Goal: Task Accomplishment & Management: Use online tool/utility

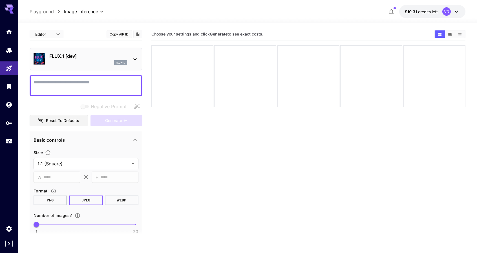
click at [79, 83] on textarea "Negative Prompt" at bounding box center [86, 86] width 105 height 14
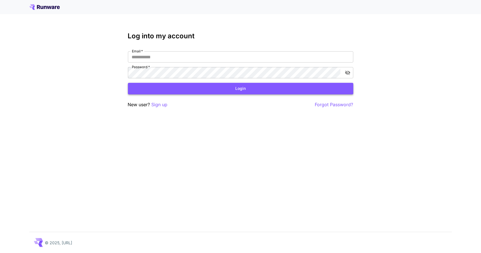
type input "**********"
click at [215, 90] on button "Login" at bounding box center [240, 89] width 225 height 12
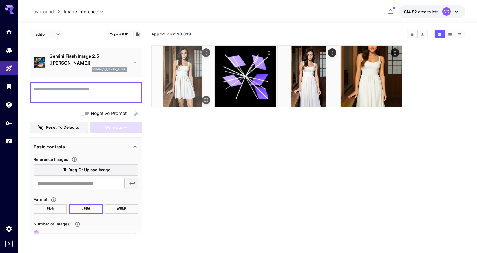
click at [178, 68] on img at bounding box center [182, 76] width 61 height 61
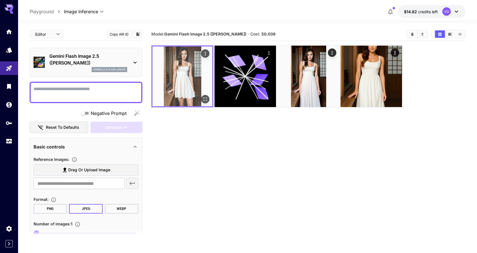
click at [187, 79] on img at bounding box center [182, 76] width 60 height 60
click at [208, 98] on button "Open in fullscreen" at bounding box center [205, 99] width 8 height 8
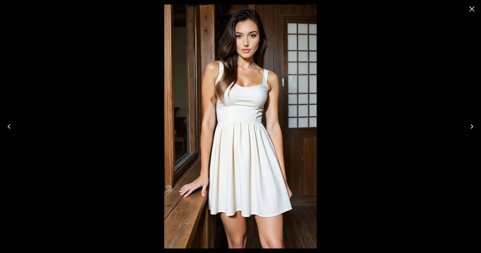
click at [378, 77] on div at bounding box center [240, 126] width 481 height 253
click at [471, 9] on icon "Close" at bounding box center [471, 9] width 9 height 9
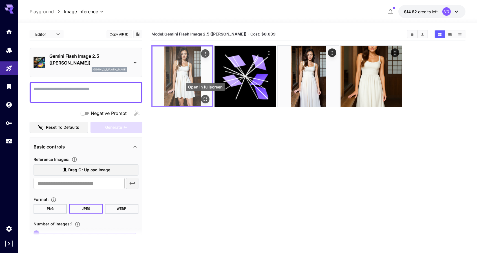
click at [208, 97] on button "Open in fullscreen" at bounding box center [205, 99] width 8 height 8
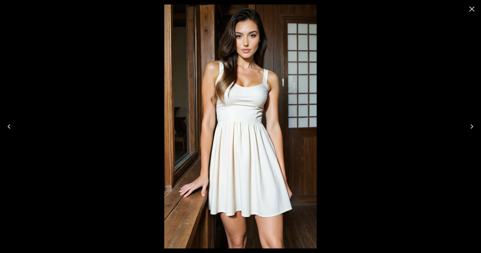
click at [472, 8] on icon "Close" at bounding box center [471, 8] width 5 height 5
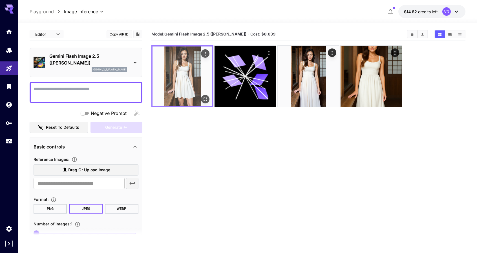
click at [207, 51] on icon "Actions" at bounding box center [205, 54] width 6 height 6
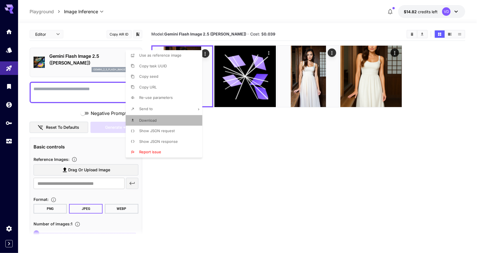
click at [148, 121] on span "Download" at bounding box center [147, 120] width 17 height 5
click at [300, 133] on div at bounding box center [240, 126] width 481 height 253
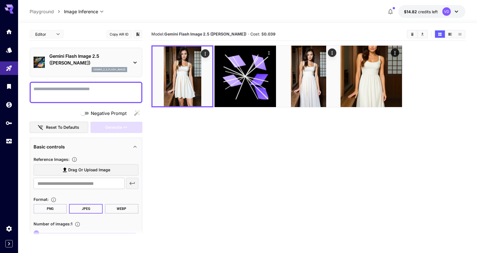
click at [75, 94] on textarea "Negative Prompt" at bounding box center [86, 93] width 105 height 14
click at [59, 172] on label "Drag or upload image" at bounding box center [86, 170] width 105 height 12
click at [0, 0] on input "Drag or upload image" at bounding box center [0, 0] width 0 height 0
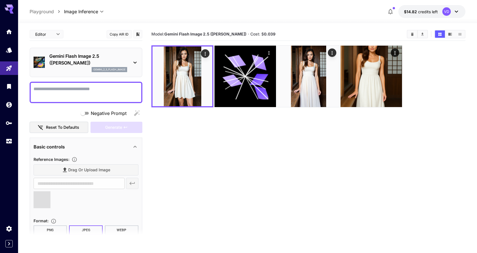
type input "**********"
click at [58, 90] on textarea "Negative Prompt" at bounding box center [86, 93] width 105 height 14
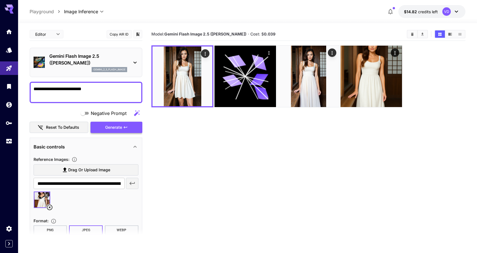
click at [113, 127] on span "Generate" at bounding box center [113, 127] width 17 height 7
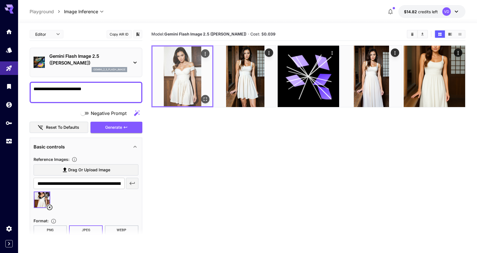
click at [203, 98] on icon "Open in fullscreen" at bounding box center [205, 99] width 6 height 6
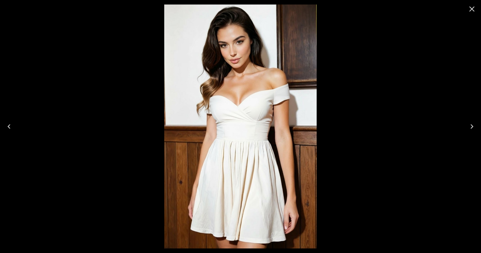
drag, startPoint x: 474, startPoint y: 7, endPoint x: 462, endPoint y: 15, distance: 14.5
click at [473, 7] on icon "Close" at bounding box center [471, 8] width 5 height 5
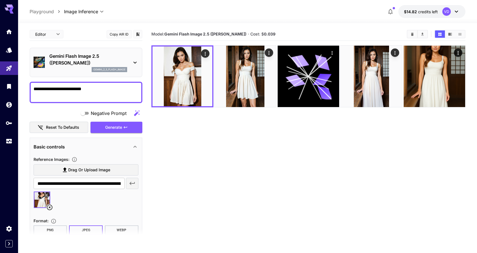
click at [110, 91] on textarea "**********" at bounding box center [86, 93] width 105 height 14
click at [58, 88] on textarea "**********" at bounding box center [86, 93] width 105 height 14
click at [103, 129] on button "Generate" at bounding box center [116, 128] width 52 height 12
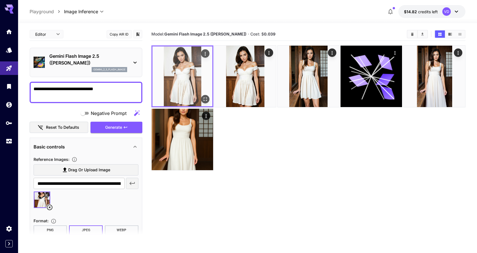
click at [203, 99] on icon "Open in fullscreen" at bounding box center [205, 99] width 6 height 6
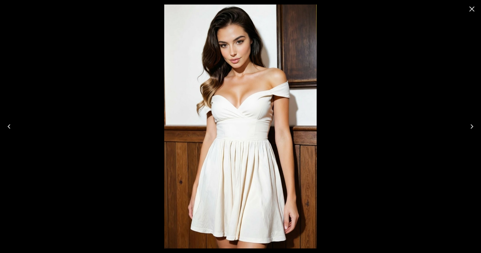
click at [408, 90] on div at bounding box center [240, 126] width 481 height 253
click at [469, 11] on icon "Close" at bounding box center [471, 8] width 5 height 5
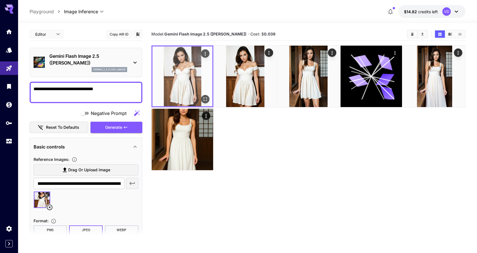
click at [206, 52] on icon "Actions" at bounding box center [205, 54] width 6 height 6
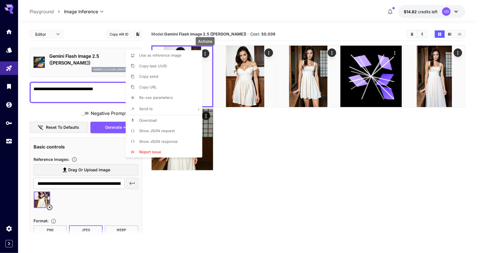
click at [163, 57] on span "Use as reference image" at bounding box center [160, 55] width 42 height 5
click at [269, 187] on div at bounding box center [240, 126] width 481 height 253
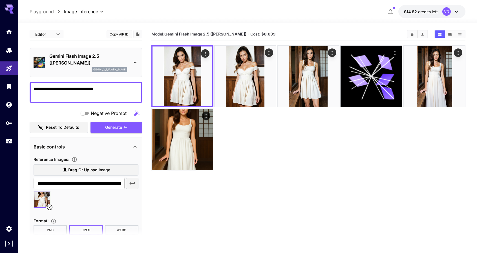
drag, startPoint x: 115, startPoint y: 89, endPoint x: 21, endPoint y: 85, distance: 94.4
click at [21, 85] on section "**********" at bounding box center [247, 160] width 458 height 274
type textarea "**********"
click at [111, 122] on button "Generate" at bounding box center [116, 128] width 52 height 12
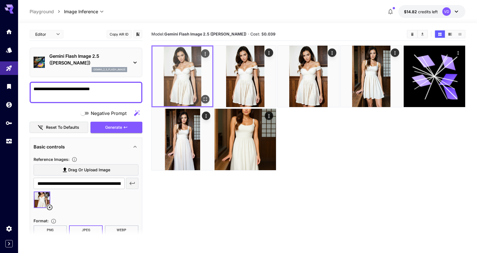
click at [184, 72] on img at bounding box center [182, 76] width 60 height 60
click at [202, 99] on button "Open in fullscreen" at bounding box center [205, 99] width 8 height 8
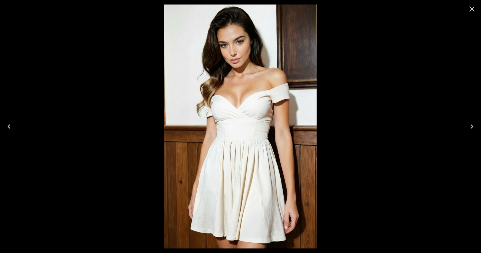
click at [437, 68] on div at bounding box center [240, 126] width 481 height 253
click at [472, 129] on icon "Next" at bounding box center [471, 126] width 9 height 9
click at [11, 126] on icon "Previous" at bounding box center [9, 126] width 9 height 9
click at [475, 126] on icon "Next" at bounding box center [471, 126] width 9 height 9
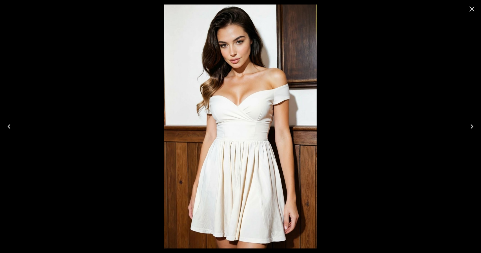
click at [469, 13] on icon "Close" at bounding box center [471, 9] width 9 height 9
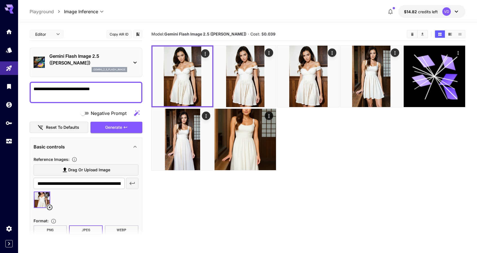
click at [50, 208] on icon at bounding box center [50, 207] width 6 height 6
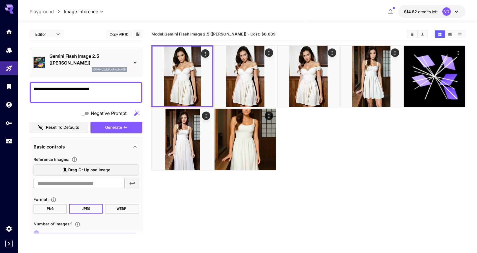
click at [65, 176] on section "Drag or upload image ​" at bounding box center [86, 176] width 105 height 25
click at [70, 171] on span "Drag or upload image" at bounding box center [89, 169] width 42 height 7
click at [0, 0] on input "Drag or upload image" at bounding box center [0, 0] width 0 height 0
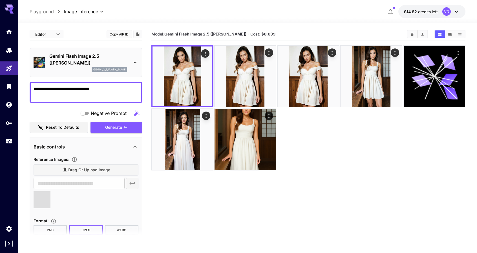
type input "**********"
click at [115, 88] on textarea "**********" at bounding box center [86, 93] width 105 height 14
click at [63, 89] on textarea "**********" at bounding box center [86, 93] width 105 height 14
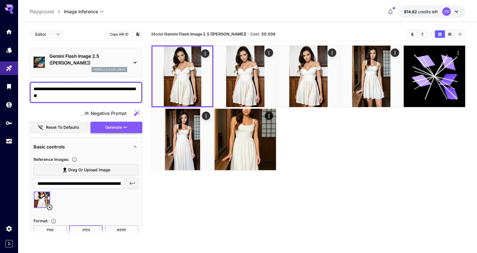
type textarea "**********"
click at [105, 129] on span "Generate" at bounding box center [113, 127] width 17 height 7
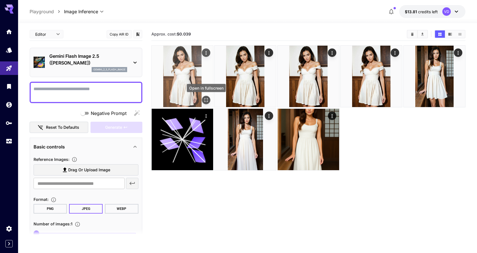
click at [208, 100] on icon "Open in fullscreen" at bounding box center [206, 100] width 6 height 6
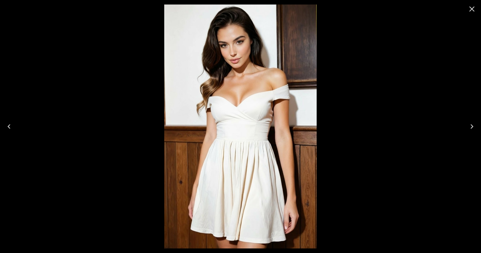
click at [473, 8] on icon "Close" at bounding box center [471, 8] width 5 height 5
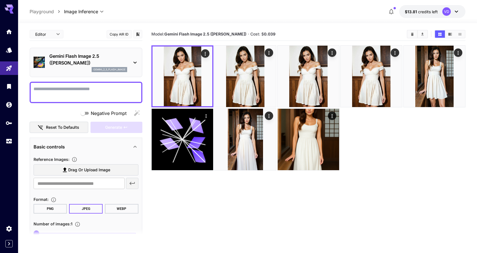
click at [73, 169] on span "Drag or upload image" at bounding box center [89, 169] width 42 height 7
click at [0, 0] on input "Drag or upload image" at bounding box center [0, 0] width 0 height 0
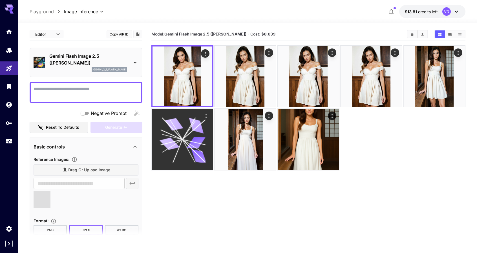
type input "**********"
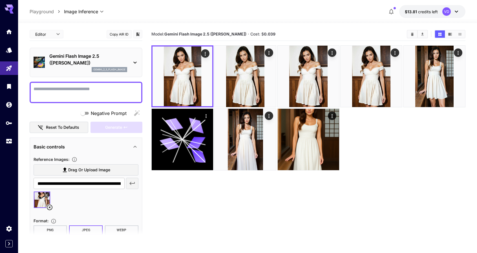
click at [72, 88] on textarea "Negative Prompt" at bounding box center [86, 93] width 105 height 14
click at [72, 89] on textarea "Negative Prompt" at bounding box center [86, 93] width 105 height 14
click at [126, 125] on icon "button" at bounding box center [125, 127] width 5 height 5
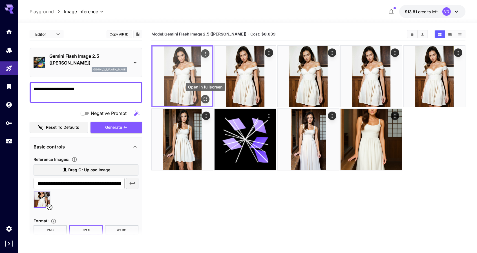
click at [203, 98] on icon "Open in fullscreen" at bounding box center [205, 99] width 6 height 6
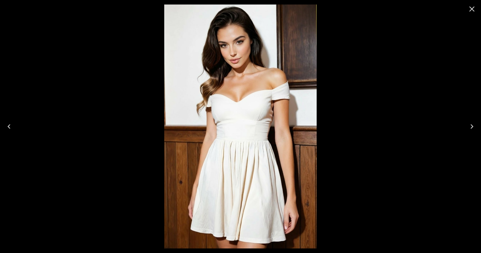
click at [475, 124] on icon "Next" at bounding box center [471, 126] width 9 height 9
click at [471, 126] on icon "Next" at bounding box center [471, 126] width 9 height 9
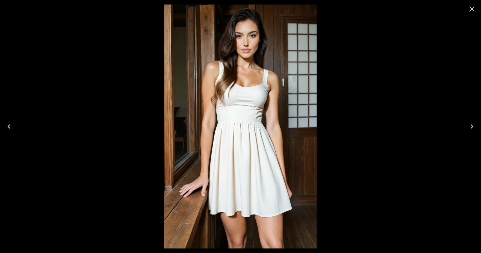
click at [8, 128] on icon "Previous" at bounding box center [9, 126] width 9 height 9
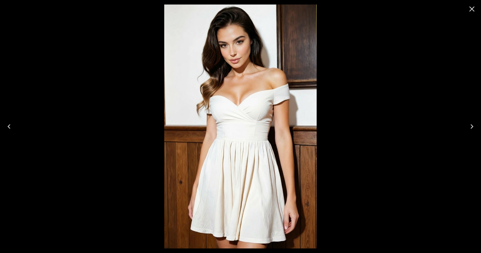
click at [8, 128] on icon "Previous" at bounding box center [9, 126] width 9 height 9
click at [471, 9] on icon "Close" at bounding box center [471, 8] width 5 height 5
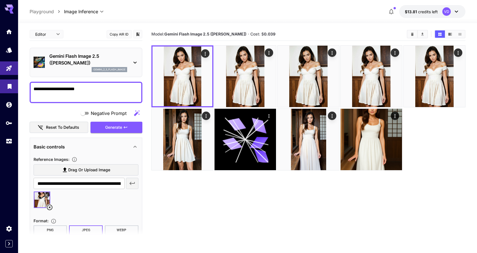
drag, startPoint x: 93, startPoint y: 88, endPoint x: 0, endPoint y: 84, distance: 92.7
click at [0, 84] on div "**********" at bounding box center [238, 148] width 477 height 297
click at [141, 88] on div "**********" at bounding box center [86, 92] width 113 height 21
click at [135, 88] on textarea "**********" at bounding box center [86, 93] width 105 height 14
drag, startPoint x: 98, startPoint y: 89, endPoint x: 143, endPoint y: 85, distance: 45.2
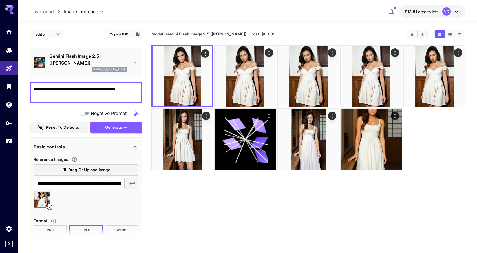
click at [143, 85] on main "**********" at bounding box center [248, 156] width 436 height 257
type textarea "**********"
click at [50, 206] on icon at bounding box center [49, 207] width 7 height 7
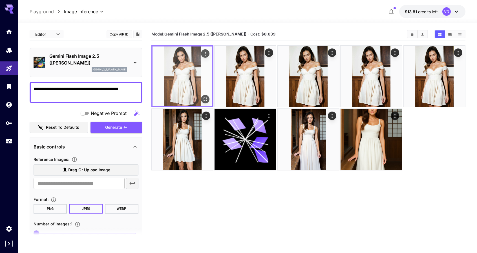
click at [205, 52] on icon "Actions" at bounding box center [204, 54] width 1 height 4
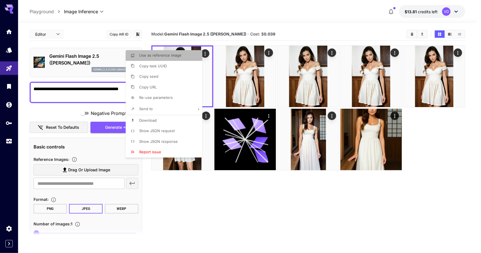
click at [166, 57] on span "Use as reference image" at bounding box center [160, 55] width 42 height 5
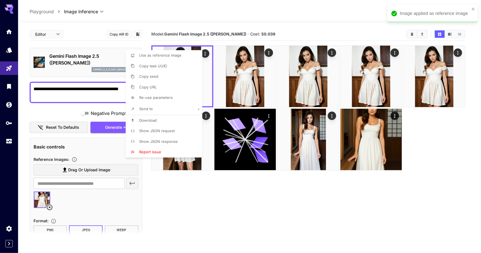
click at [184, 199] on div at bounding box center [240, 126] width 481 height 253
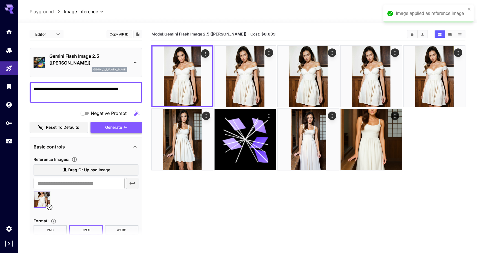
click at [119, 125] on span "Generate" at bounding box center [113, 127] width 17 height 7
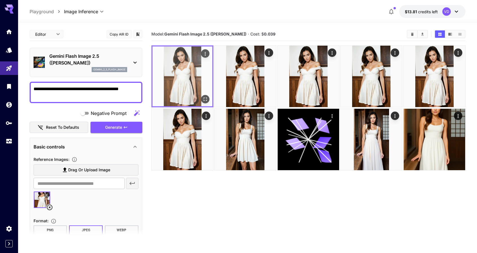
click at [208, 98] on button "Open in fullscreen" at bounding box center [205, 99] width 8 height 8
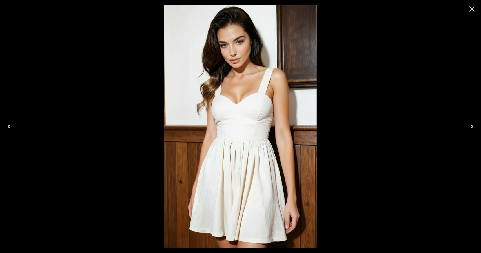
click at [470, 7] on icon "Close" at bounding box center [471, 8] width 5 height 5
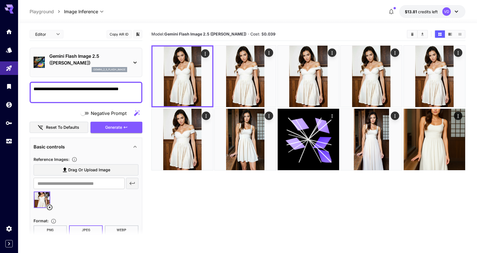
click at [134, 87] on textarea "**********" at bounding box center [86, 93] width 105 height 14
type textarea "**********"
click at [48, 208] on icon at bounding box center [49, 207] width 7 height 7
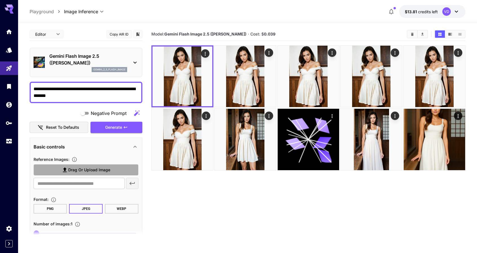
click at [73, 172] on span "Drag or upload image" at bounding box center [89, 169] width 42 height 7
click at [0, 0] on input "Drag or upload image" at bounding box center [0, 0] width 0 height 0
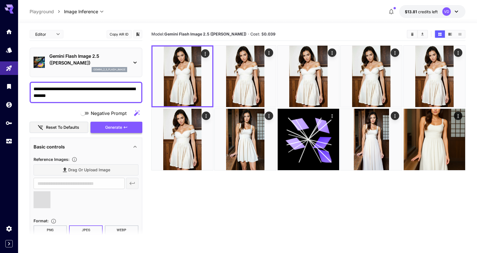
type input "**********"
click at [110, 128] on span "Generate" at bounding box center [113, 127] width 17 height 7
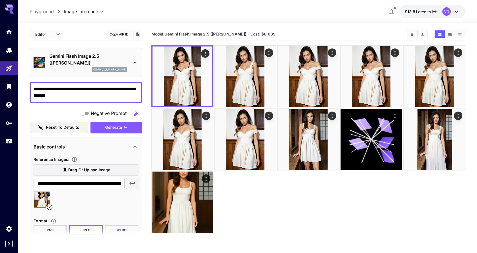
click at [97, 89] on textarea "**********" at bounding box center [86, 93] width 105 height 14
click at [112, 127] on span "Generate" at bounding box center [113, 127] width 17 height 7
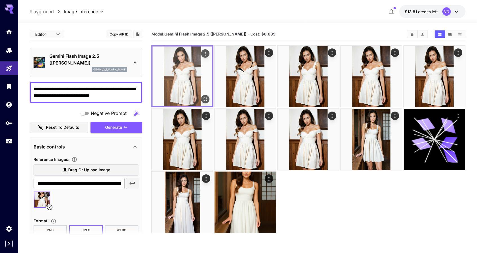
click at [204, 99] on icon "Open in fullscreen" at bounding box center [205, 99] width 6 height 6
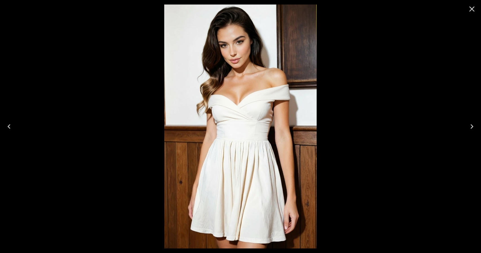
click at [471, 7] on icon "Close" at bounding box center [471, 9] width 9 height 9
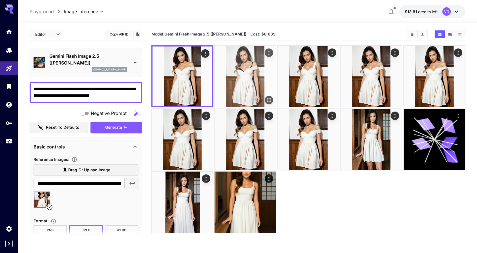
click at [266, 98] on icon "Open in fullscreen" at bounding box center [269, 100] width 6 height 6
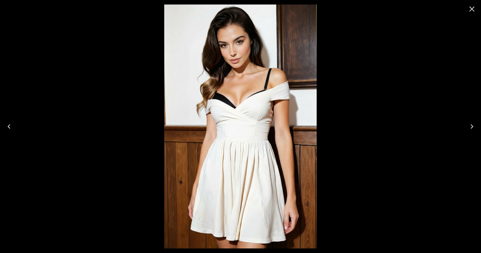
click at [471, 8] on icon "Close" at bounding box center [471, 8] width 5 height 5
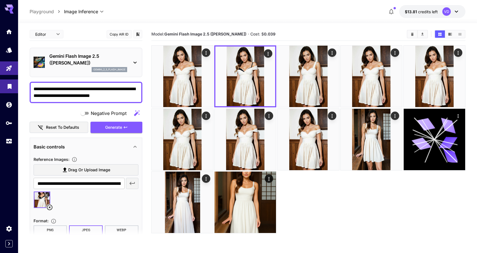
drag, startPoint x: 126, startPoint y: 94, endPoint x: 0, endPoint y: 90, distance: 125.9
click at [0, 90] on div "**********" at bounding box center [238, 148] width 477 height 297
type textarea "**********"
click at [108, 128] on span "Generate" at bounding box center [113, 127] width 17 height 7
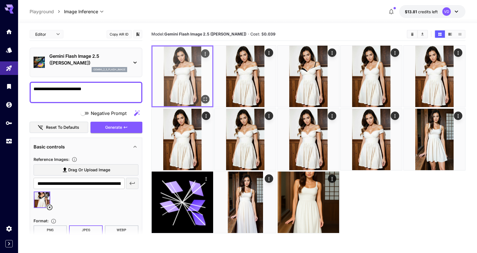
click at [202, 101] on button "Open in fullscreen" at bounding box center [205, 99] width 8 height 8
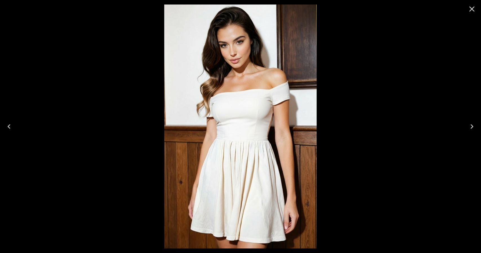
click at [438, 70] on div at bounding box center [240, 126] width 481 height 253
click at [473, 13] on icon "Close" at bounding box center [471, 9] width 9 height 9
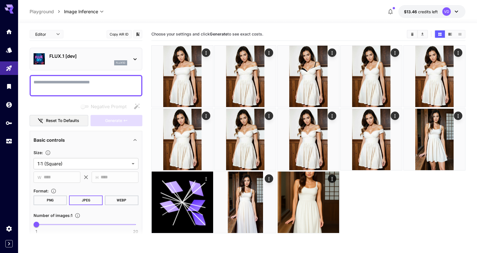
click at [93, 59] on p "FLUX.1 [dev]" at bounding box center [88, 56] width 78 height 7
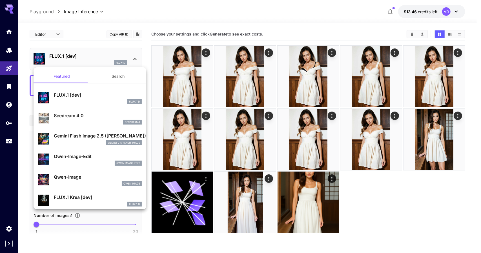
click at [233, 17] on div at bounding box center [240, 126] width 481 height 253
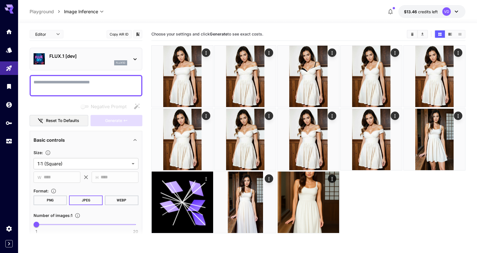
click at [81, 57] on p "FLUX.1 [dev]" at bounding box center [88, 56] width 78 height 7
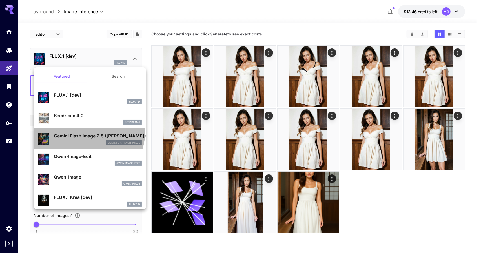
click at [76, 129] on li "Gemini Flash Image 2.5 (Nano Banana) gemini_2_5_flash_image" at bounding box center [90, 138] width 113 height 21
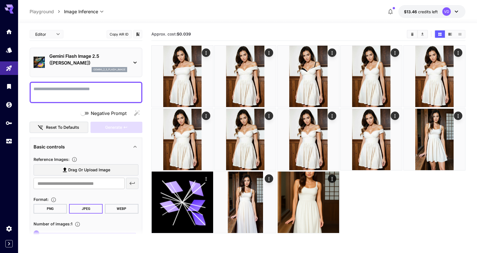
click at [77, 168] on span "Drag or upload image" at bounding box center [89, 169] width 42 height 7
click at [0, 0] on input "Drag or upload image" at bounding box center [0, 0] width 0 height 0
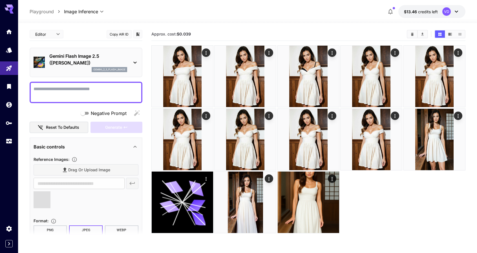
type input "**********"
click at [63, 95] on textarea "Negative Prompt" at bounding box center [86, 93] width 105 height 14
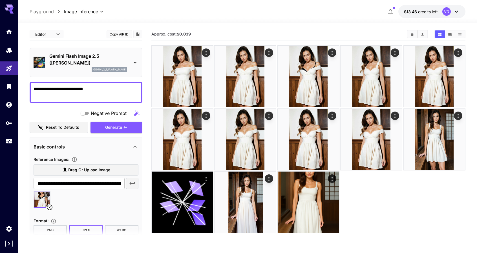
click at [45, 89] on textarea "**********" at bounding box center [86, 93] width 105 height 14
type textarea "**********"
click at [116, 125] on span "Generate" at bounding box center [113, 127] width 17 height 7
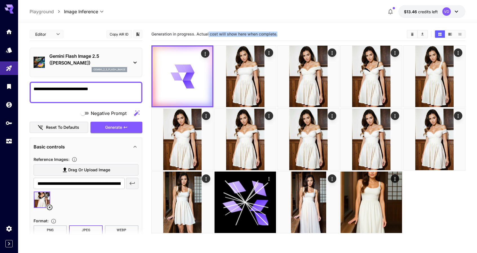
drag, startPoint x: 244, startPoint y: 36, endPoint x: 207, endPoint y: 35, distance: 36.6
click at [207, 36] on section "Generation in progress. Actual cost will show here when complete." at bounding box center [276, 34] width 251 height 5
click at [293, 33] on section "Generation in progress. Actual cost will show here when complete." at bounding box center [276, 34] width 251 height 5
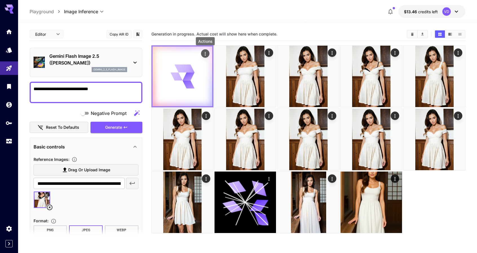
click at [207, 52] on icon "Actions" at bounding box center [205, 54] width 6 height 6
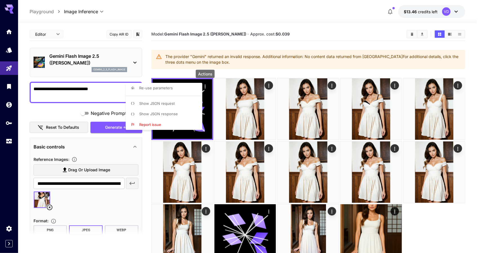
click at [278, 50] on div at bounding box center [240, 126] width 481 height 253
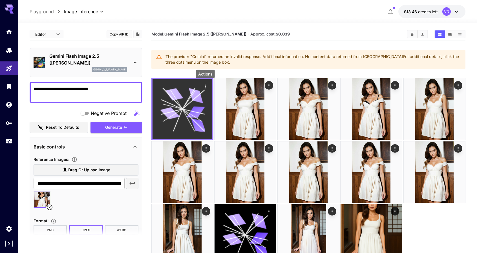
click at [206, 84] on icon "Actions" at bounding box center [205, 87] width 6 height 6
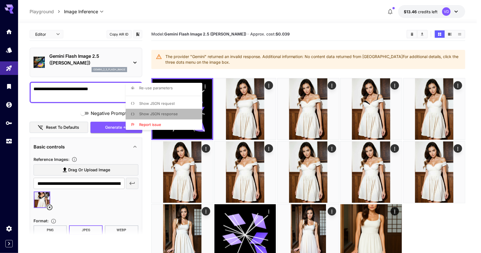
click at [162, 115] on span "Show JSON response" at bounding box center [158, 114] width 39 height 5
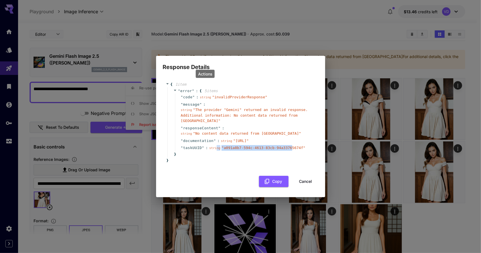
drag, startPoint x: 282, startPoint y: 144, endPoint x: 213, endPoint y: 143, distance: 69.6
click at [213, 145] on div "string " a091a8b7-594c-4613-83cb-94a33765674f "" at bounding box center [257, 148] width 96 height 6
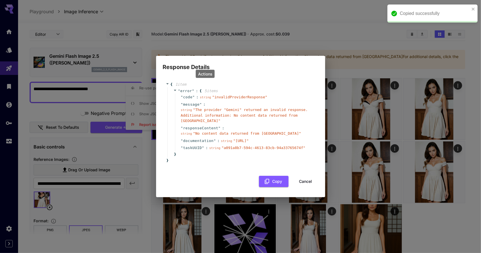
click at [199, 157] on div "{ 1 item " error " : { 5 item s " code " : string " invalidProviderResponse " "…" at bounding box center [241, 123] width 150 height 82
click at [306, 179] on button "Cancel" at bounding box center [305, 182] width 25 height 12
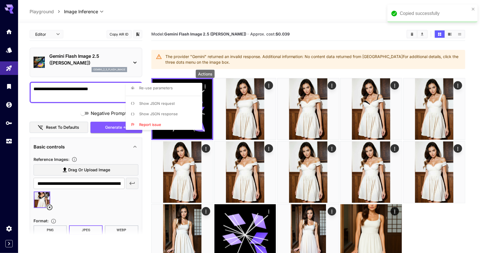
click at [294, 44] on div at bounding box center [240, 126] width 481 height 253
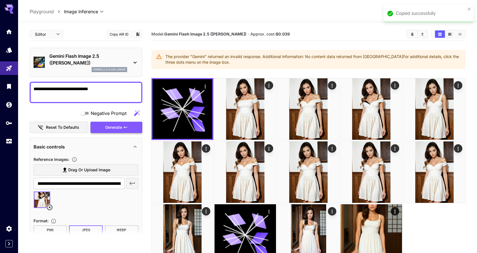
click at [117, 129] on span "Generate" at bounding box center [113, 127] width 17 height 7
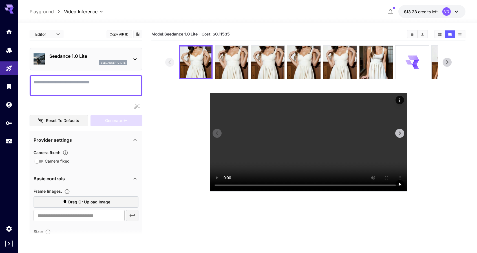
click at [335, 127] on video at bounding box center [308, 142] width 197 height 98
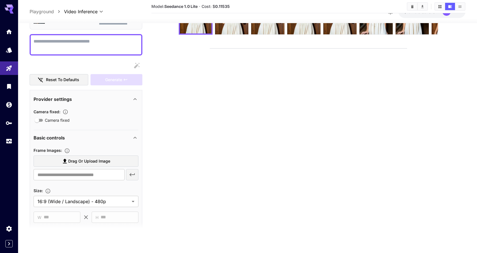
scroll to position [28, 0]
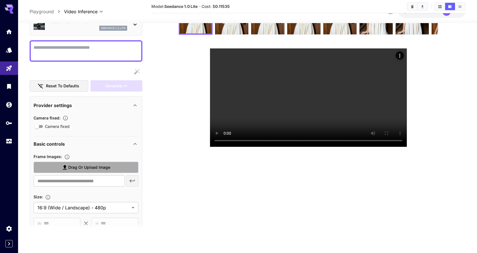
click at [84, 171] on span "Drag or upload image" at bounding box center [89, 167] width 42 height 7
click at [0, 0] on input "Drag or upload image" at bounding box center [0, 0] width 0 height 0
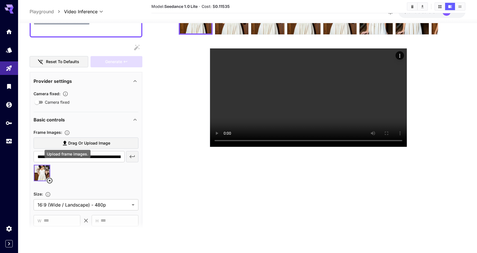
scroll to position [56, 0]
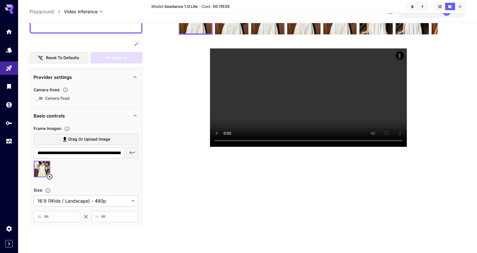
click at [92, 143] on span "Drag or upload image" at bounding box center [89, 138] width 42 height 7
click at [0, 0] on input "Drag or upload image" at bounding box center [0, 0] width 0 height 0
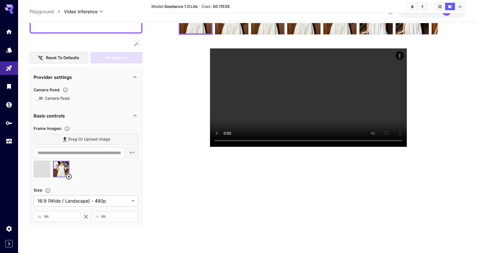
type input "**********"
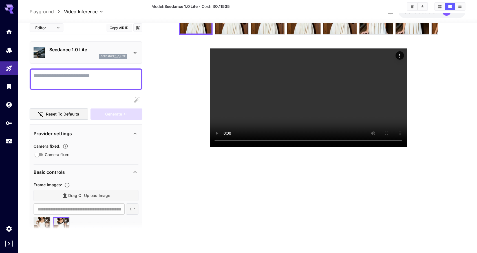
scroll to position [0, 0]
click at [76, 82] on textarea "Camera fixed" at bounding box center [86, 79] width 105 height 14
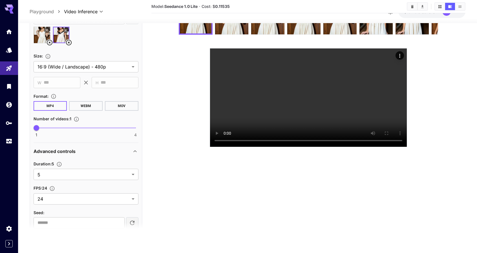
scroll to position [197, 0]
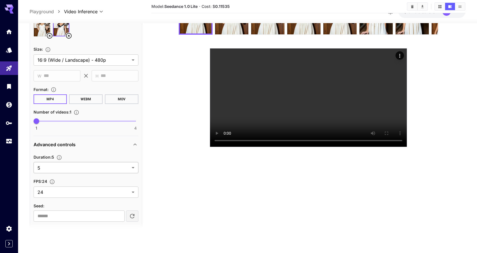
type textarea "**********"
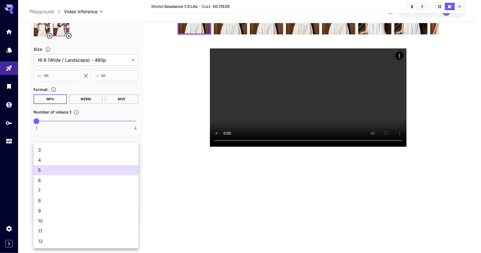
click at [70, 171] on body "**********" at bounding box center [240, 104] width 481 height 297
click at [70, 156] on li "4" at bounding box center [86, 160] width 105 height 10
type input "*"
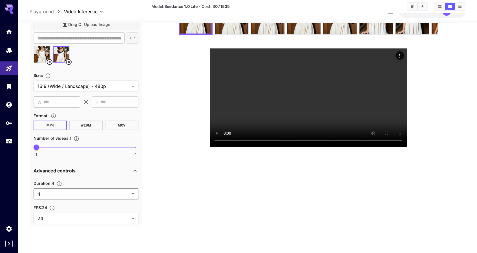
scroll to position [169, 0]
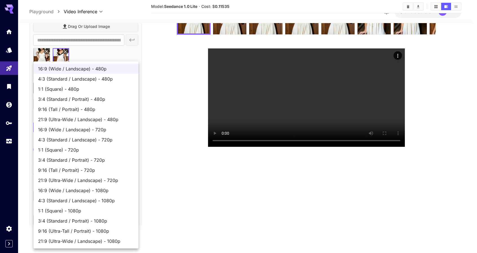
click at [88, 96] on body "**********" at bounding box center [238, 104] width 477 height 297
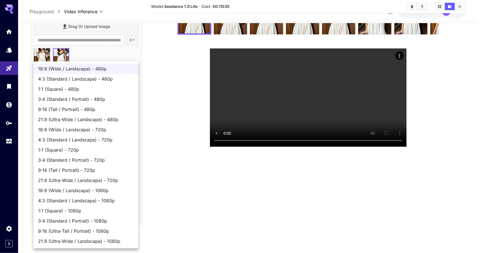
click at [63, 170] on span "9:16 (Tall / Portrait) - 720p" at bounding box center [86, 170] width 96 height 7
type input "**********"
type input "***"
type input "****"
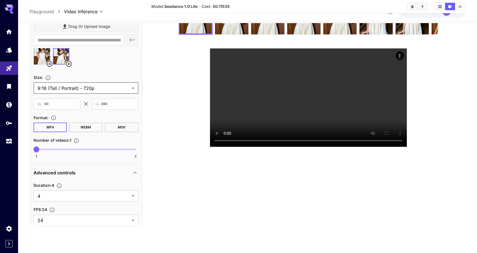
scroll to position [206, 0]
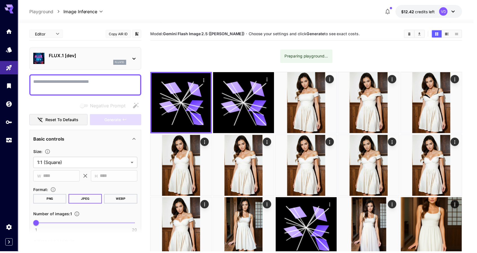
click at [76, 10] on body "**********" at bounding box center [238, 148] width 477 height 297
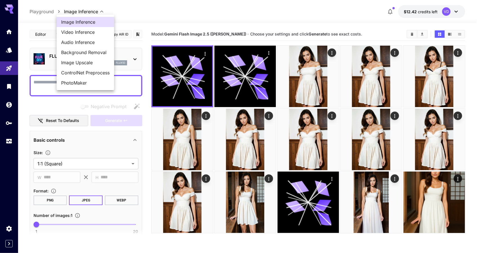
click at [81, 32] on span "Video Inference" at bounding box center [85, 32] width 48 height 7
type input "**********"
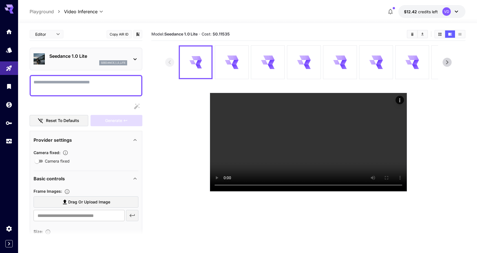
click at [66, 99] on div "**********" at bounding box center [86, 228] width 113 height 400
click at [82, 89] on textarea "Camera fixed" at bounding box center [86, 86] width 105 height 14
click at [105, 54] on p "Seedance 1.0 Lite" at bounding box center [88, 56] width 78 height 7
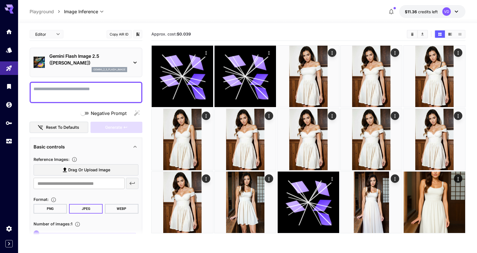
click at [90, 58] on p "Gemini Flash Image 2.5 ([PERSON_NAME])" at bounding box center [88, 60] width 78 height 14
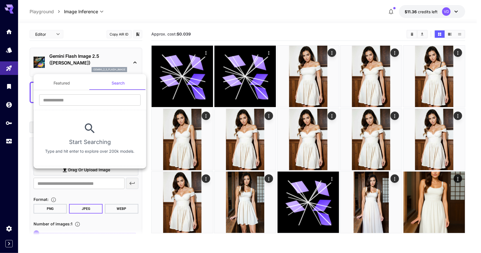
click at [128, 61] on div at bounding box center [240, 126] width 481 height 253
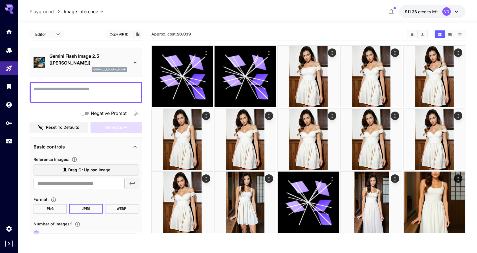
click at [50, 58] on p "Gemini Flash Image 2.5 ([PERSON_NAME])" at bounding box center [88, 60] width 78 height 14
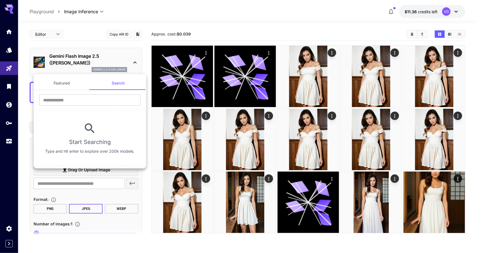
click at [47, 38] on div at bounding box center [240, 126] width 481 height 253
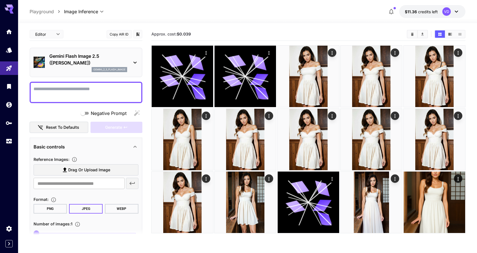
click at [56, 52] on div "Gemini Flash Image 2.5 (Nano Banana) gemini_2_5_flash_image" at bounding box center [86, 62] width 105 height 24
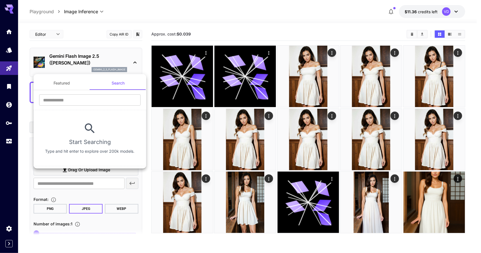
click at [56, 78] on button "Featured" at bounding box center [62, 83] width 56 height 14
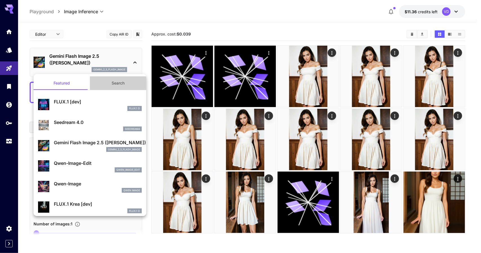
click at [123, 82] on button "Search" at bounding box center [118, 83] width 56 height 14
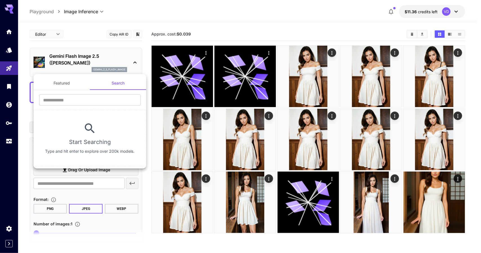
click at [67, 85] on button "Featured" at bounding box center [62, 83] width 56 height 14
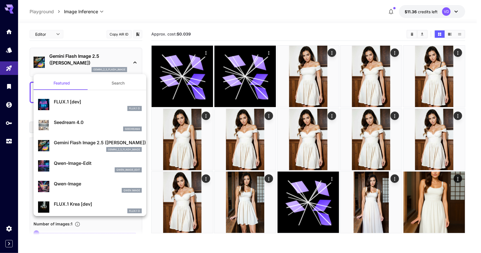
click at [112, 82] on button "Search" at bounding box center [118, 83] width 56 height 14
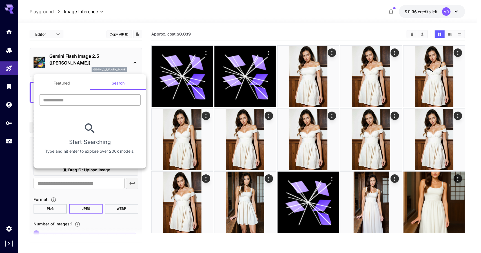
click at [79, 99] on input "text" at bounding box center [89, 99] width 101 height 11
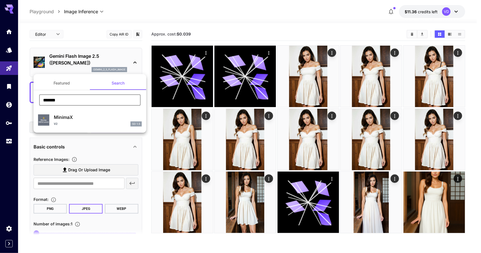
type input "*******"
click at [73, 121] on div "V2 SD 1.5" at bounding box center [98, 123] width 88 height 5
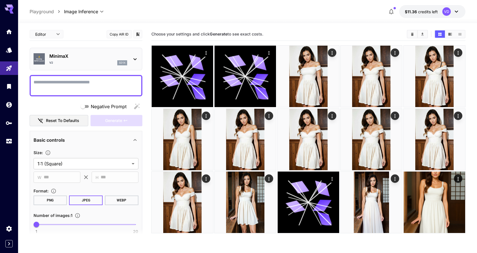
click at [59, 91] on textarea "Negative Prompt" at bounding box center [86, 86] width 105 height 14
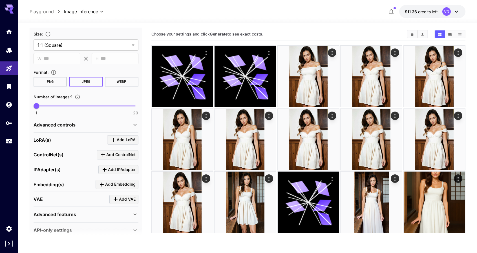
scroll to position [126, 0]
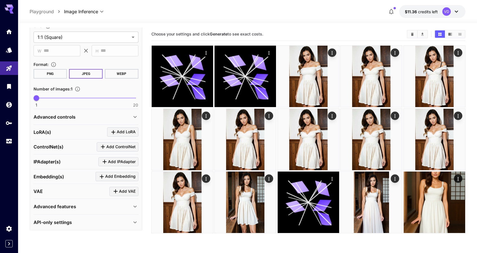
click at [70, 203] on p "Advanced features" at bounding box center [55, 206] width 43 height 7
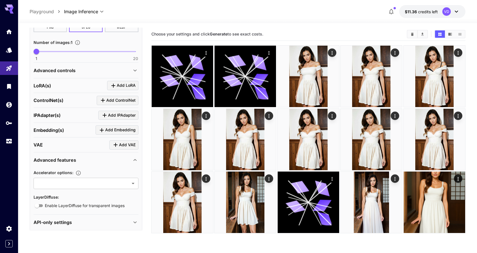
click at [83, 160] on div "Advanced features" at bounding box center [83, 160] width 98 height 7
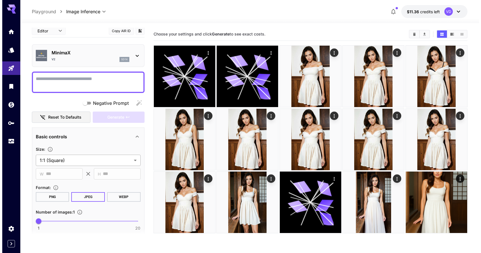
scroll to position [0, 0]
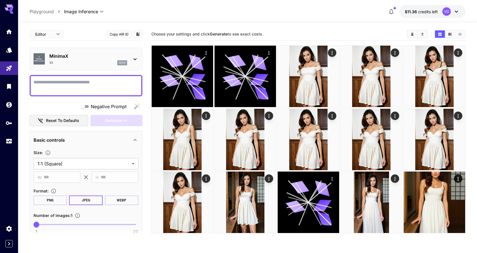
click at [73, 52] on div "⚠️ Warning: NSFW Content MinimaX V2 sd1x" at bounding box center [86, 58] width 105 height 17
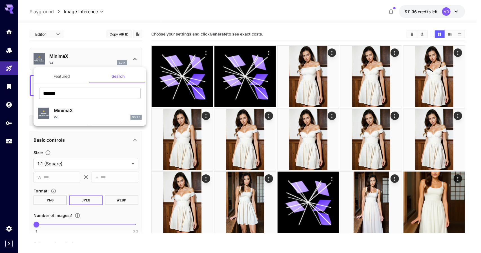
click at [66, 75] on button "Featured" at bounding box center [62, 77] width 56 height 14
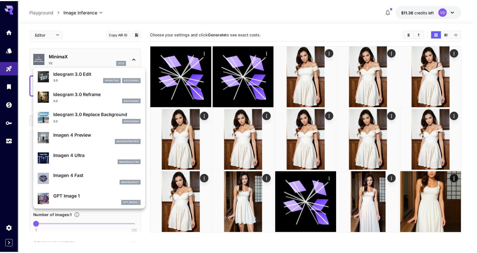
scroll to position [255, 0]
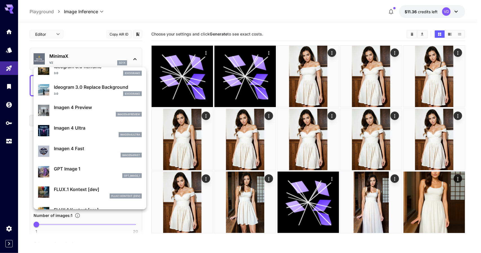
click at [89, 31] on div at bounding box center [240, 126] width 481 height 253
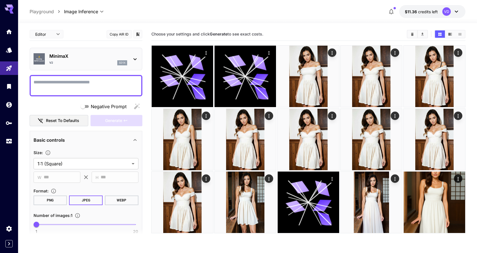
click at [72, 56] on p "MinimaX" at bounding box center [88, 56] width 78 height 7
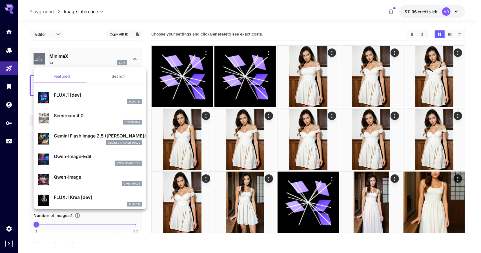
click at [109, 77] on button "Search" at bounding box center [118, 77] width 56 height 14
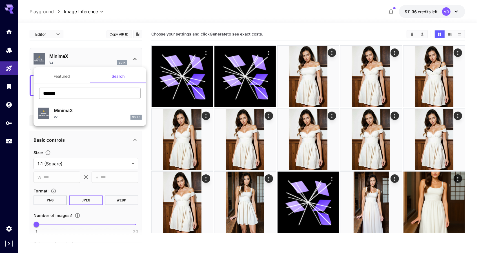
click at [79, 89] on input "*******" at bounding box center [89, 93] width 101 height 11
click at [16, 90] on div at bounding box center [240, 126] width 481 height 253
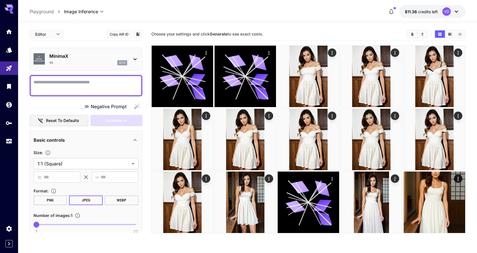
click at [105, 59] on div "MinimaX V2 sd1x" at bounding box center [88, 59] width 78 height 13
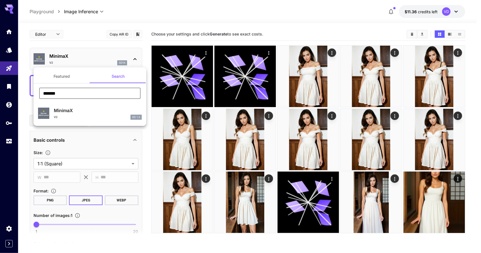
drag, startPoint x: 63, startPoint y: 92, endPoint x: 29, endPoint y: 90, distance: 33.9
click at [27, 90] on div "Featured Search ******* ​ ⚠️ Warning: NSFW Content MinimaX V2 SD 1.5" at bounding box center [56, 84] width 113 height 169
type input "******"
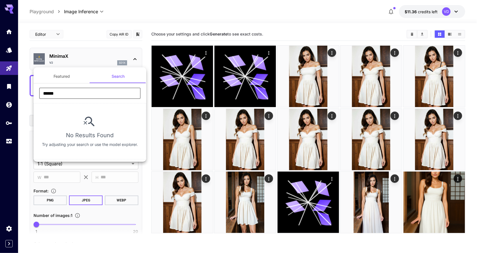
drag, startPoint x: 54, startPoint y: 90, endPoint x: 32, endPoint y: 88, distance: 22.6
click at [24, 88] on div "Featured Search ****** ​ No Results Found Try adjusting your search or use the …" at bounding box center [56, 84] width 113 height 169
click at [306, 27] on div at bounding box center [240, 126] width 481 height 253
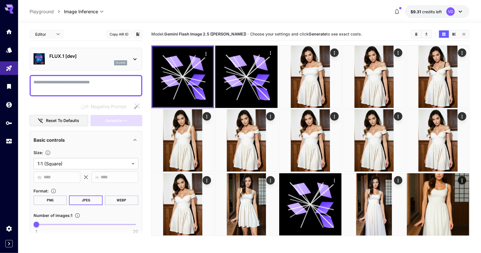
click at [69, 10] on body "**********" at bounding box center [240, 148] width 481 height 297
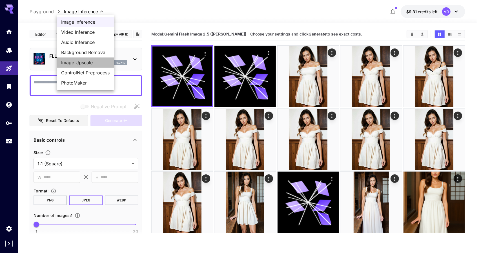
click at [75, 63] on span "Image Upscale" at bounding box center [85, 62] width 48 height 7
type input "**********"
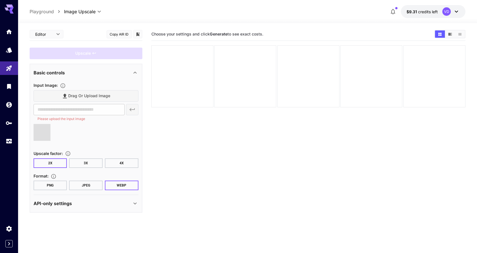
type input "**********"
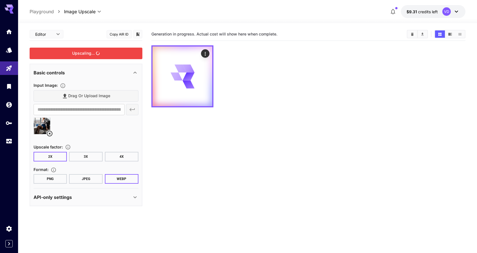
click at [76, 51] on div "Upscaling..." at bounding box center [86, 54] width 113 height 12
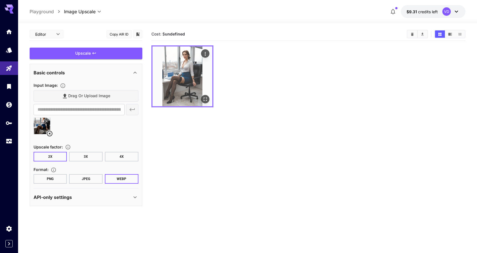
click at [184, 82] on img at bounding box center [182, 76] width 60 height 60
click at [203, 100] on icon "Open in fullscreen" at bounding box center [205, 99] width 6 height 6
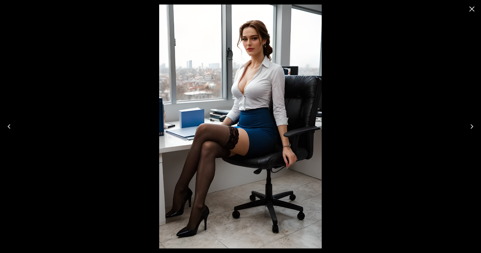
click at [358, 67] on div at bounding box center [240, 126] width 481 height 253
drag, startPoint x: 471, startPoint y: 6, endPoint x: 435, endPoint y: 20, distance: 37.9
click at [471, 6] on icon "Close" at bounding box center [471, 9] width 9 height 9
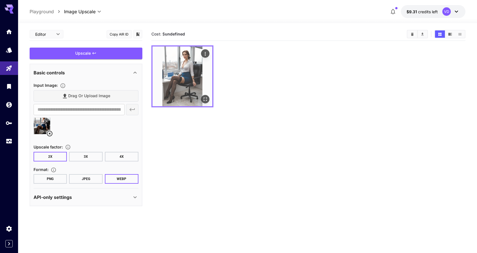
click at [206, 52] on icon "Actions" at bounding box center [205, 54] width 6 height 6
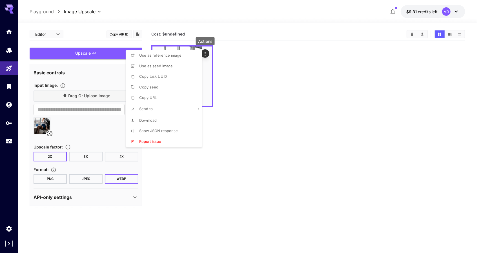
click at [152, 118] on span "Download" at bounding box center [147, 120] width 17 height 5
click at [324, 101] on div at bounding box center [240, 126] width 481 height 253
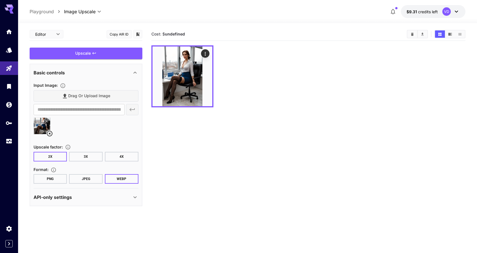
click at [76, 94] on div "Drag or upload image" at bounding box center [86, 96] width 105 height 12
type input "**********"
click at [88, 54] on div "Upscale" at bounding box center [86, 54] width 113 height 12
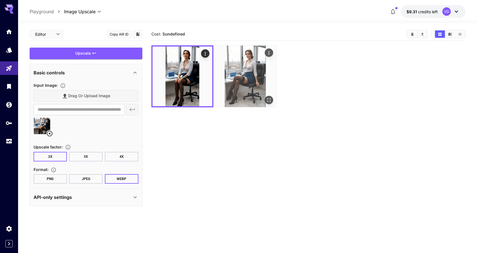
click at [254, 71] on img at bounding box center [244, 76] width 61 height 61
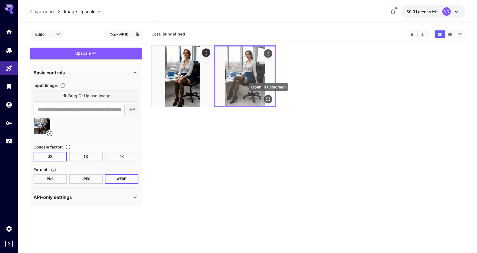
click at [269, 99] on icon "Open in fullscreen" at bounding box center [267, 99] width 3 height 3
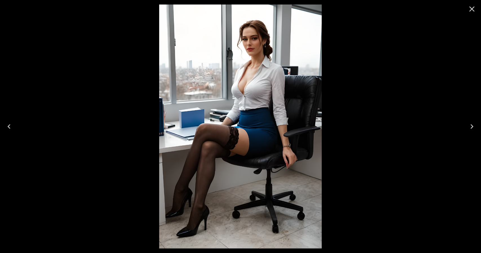
click at [362, 84] on div at bounding box center [240, 126] width 481 height 253
click at [465, 7] on div at bounding box center [472, 9] width 18 height 18
click at [473, 7] on icon "Close" at bounding box center [471, 8] width 5 height 5
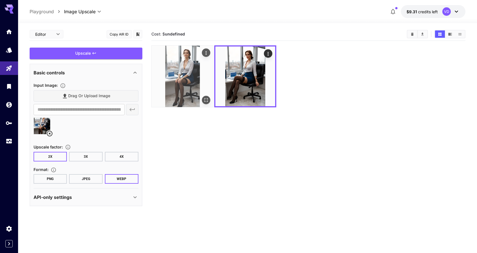
drag, startPoint x: 184, startPoint y: 74, endPoint x: 219, endPoint y: 77, distance: 35.1
click at [184, 73] on img at bounding box center [182, 76] width 61 height 61
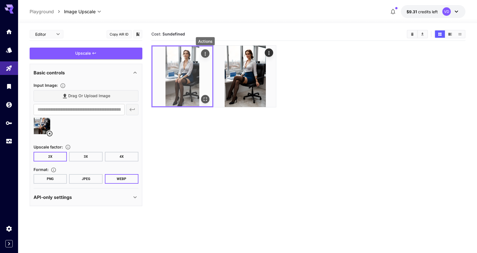
click at [205, 54] on icon "Actions" at bounding box center [204, 54] width 1 height 4
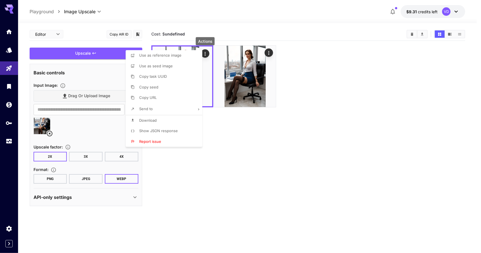
click at [291, 70] on div at bounding box center [240, 126] width 481 height 253
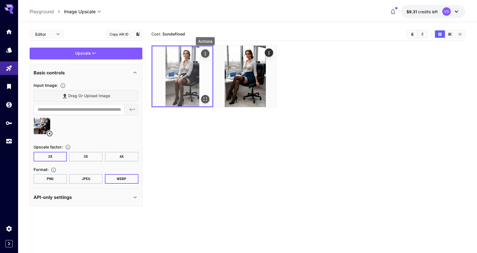
click at [207, 95] on div "Open in fullscreen" at bounding box center [205, 99] width 8 height 8
click at [207, 98] on icon "Open in fullscreen" at bounding box center [205, 99] width 6 height 6
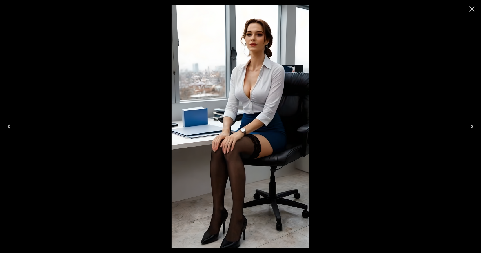
click at [392, 75] on div at bounding box center [240, 126] width 481 height 253
click at [414, 44] on div at bounding box center [240, 126] width 481 height 253
click at [472, 9] on icon "Close" at bounding box center [471, 8] width 5 height 5
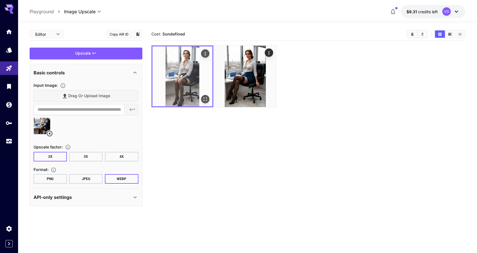
click at [204, 53] on icon "Actions" at bounding box center [205, 54] width 6 height 6
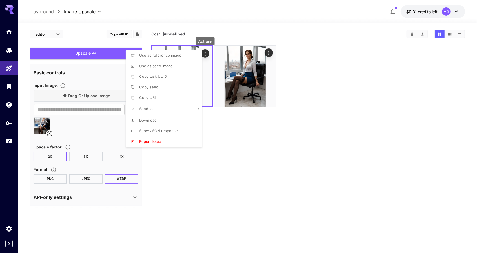
drag, startPoint x: 150, startPoint y: 119, endPoint x: 168, endPoint y: 117, distance: 17.9
click at [150, 119] on span "Download" at bounding box center [147, 120] width 17 height 5
drag, startPoint x: 317, startPoint y: 170, endPoint x: 315, endPoint y: 46, distance: 123.9
click at [317, 170] on div at bounding box center [240, 126] width 481 height 253
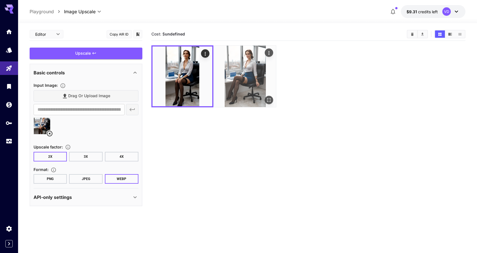
click at [238, 71] on img at bounding box center [244, 76] width 61 height 61
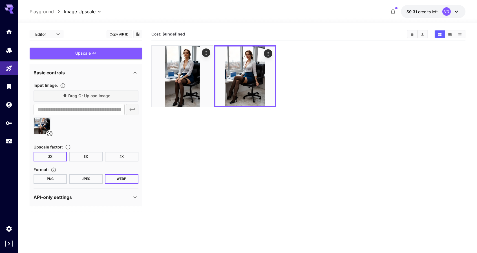
click at [79, 157] on button "3X" at bounding box center [86, 157] width 34 height 10
click at [75, 52] on div "Upscale" at bounding box center [86, 54] width 113 height 12
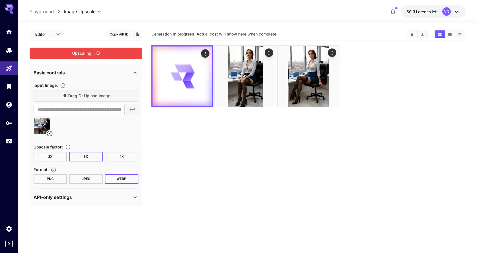
click at [108, 198] on div "API-only settings" at bounding box center [83, 197] width 98 height 7
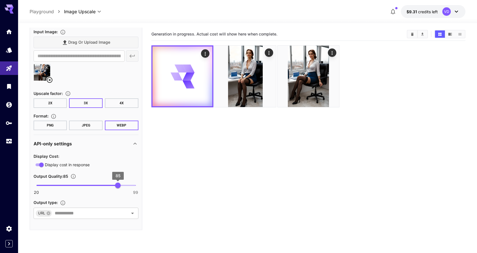
scroll to position [55, 0]
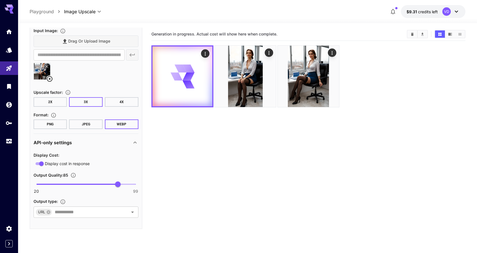
click at [133, 142] on icon at bounding box center [135, 142] width 7 height 7
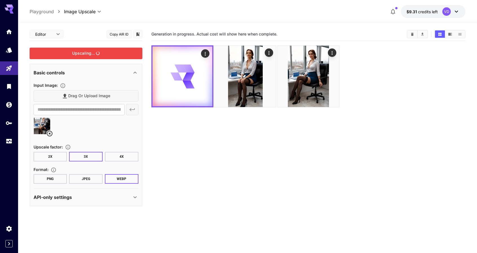
scroll to position [0, 0]
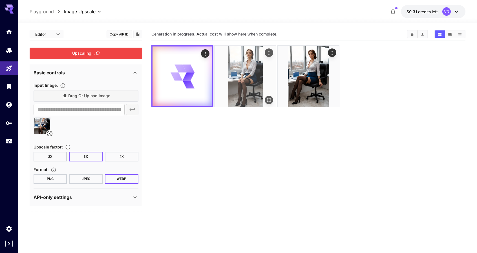
click at [241, 71] on img at bounding box center [244, 76] width 61 height 61
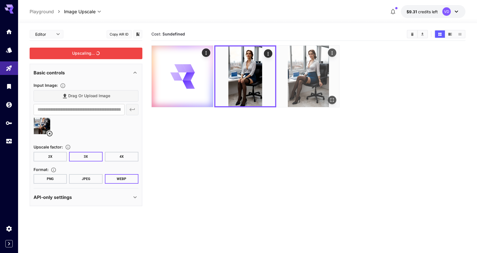
click at [293, 69] on img at bounding box center [307, 76] width 61 height 61
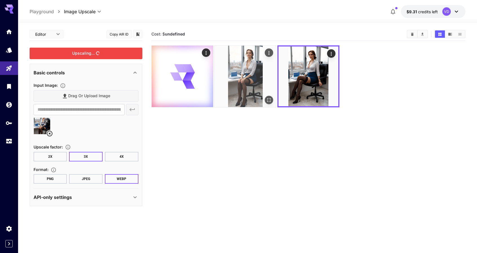
click at [244, 72] on img at bounding box center [244, 76] width 61 height 61
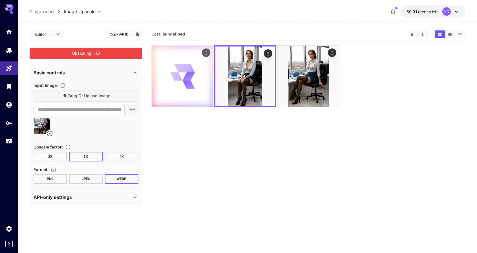
click at [152, 84] on div at bounding box center [182, 76] width 61 height 61
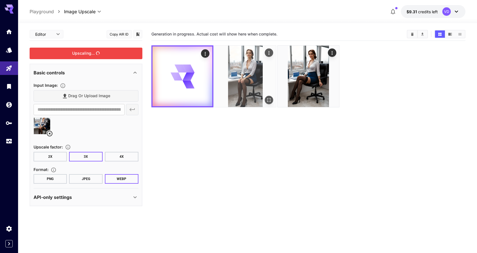
click at [242, 77] on img at bounding box center [244, 76] width 61 height 61
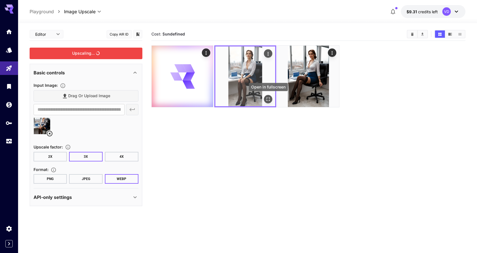
click at [268, 99] on icon "Open in fullscreen" at bounding box center [268, 99] width 6 height 6
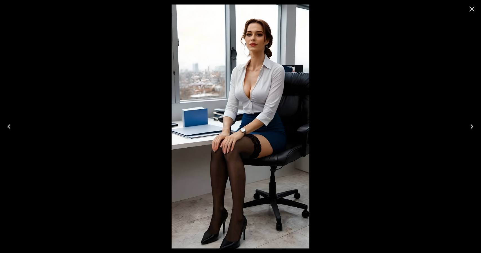
click at [411, 46] on div at bounding box center [240, 126] width 481 height 253
click at [473, 8] on icon "Close" at bounding box center [471, 9] width 9 height 9
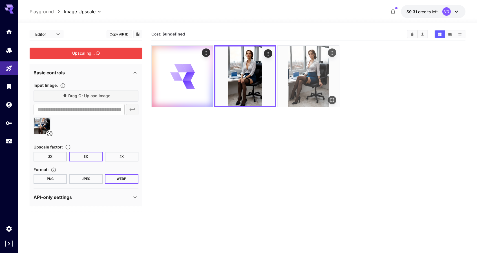
click at [308, 73] on img at bounding box center [307, 76] width 61 height 61
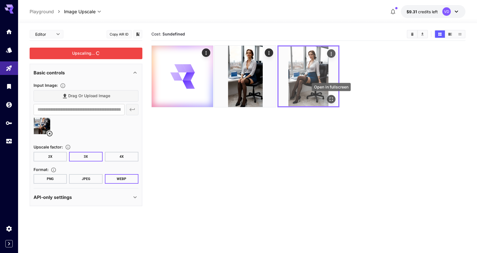
click at [331, 102] on button "Open in fullscreen" at bounding box center [331, 99] width 8 height 8
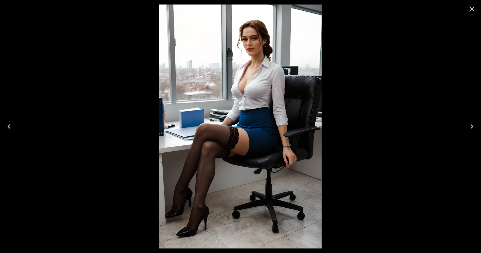
click at [415, 60] on div at bounding box center [240, 126] width 481 height 253
click at [11, 126] on icon "Previous" at bounding box center [9, 126] width 9 height 9
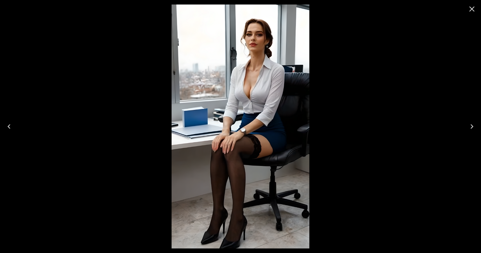
click at [472, 124] on icon "Next" at bounding box center [471, 126] width 9 height 9
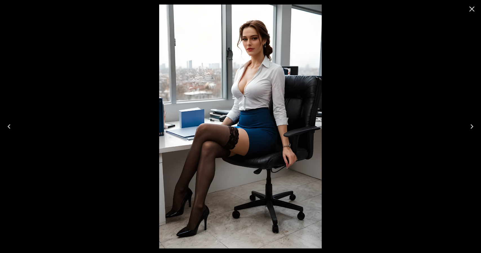
click at [10, 129] on icon "Previous" at bounding box center [9, 126] width 9 height 9
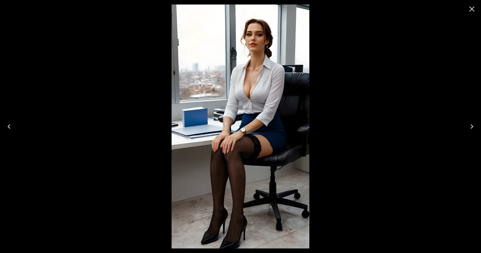
click at [469, 124] on icon "Next" at bounding box center [471, 126] width 9 height 9
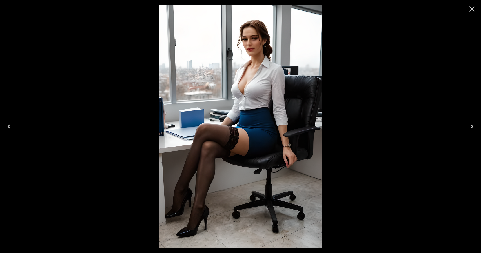
click at [9, 130] on icon "Previous" at bounding box center [9, 126] width 9 height 9
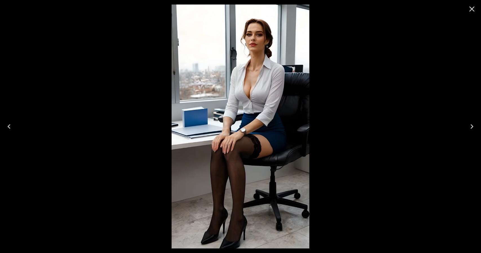
click at [474, 10] on icon "Close" at bounding box center [471, 9] width 9 height 9
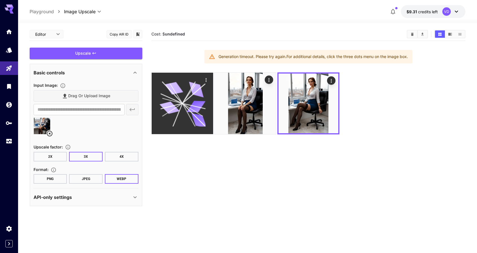
click at [179, 94] on icon at bounding box center [182, 103] width 46 height 46
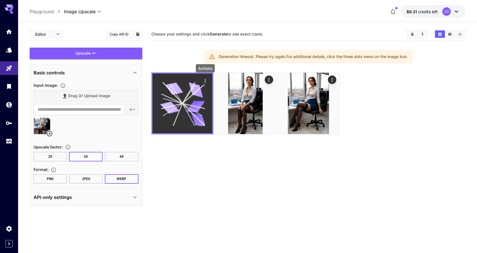
click at [204, 80] on icon "Actions" at bounding box center [205, 81] width 6 height 6
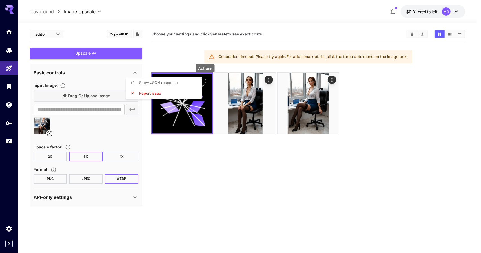
click at [178, 82] on li "Show JSON response" at bounding box center [166, 82] width 80 height 11
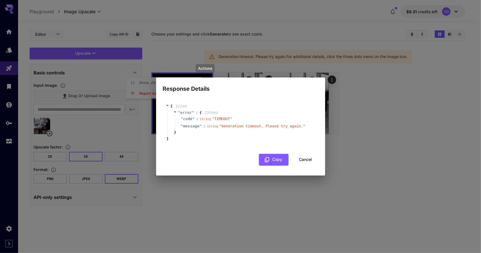
click at [353, 96] on div "Response Details { 1 item " error " : { 2 item s " code " : string " TIMEOUT " …" at bounding box center [240, 126] width 481 height 253
click at [308, 159] on button "Cancel" at bounding box center [305, 160] width 25 height 12
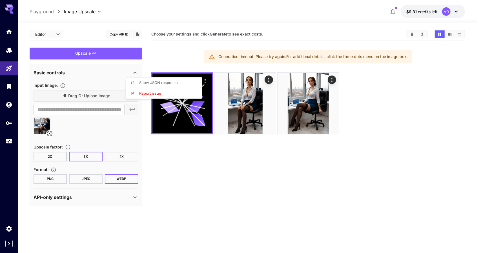
click at [350, 137] on div at bounding box center [240, 126] width 481 height 253
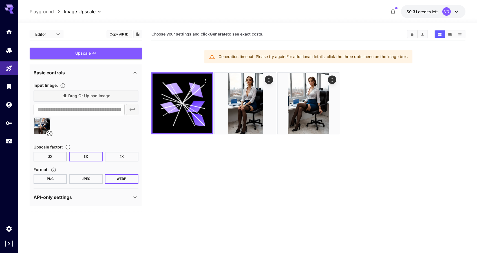
click at [55, 180] on button "PNG" at bounding box center [51, 179] width 34 height 10
click at [88, 181] on button "JPEG" at bounding box center [86, 179] width 34 height 10
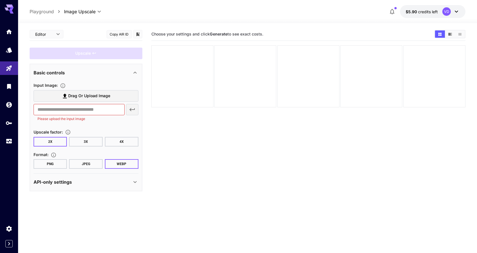
click at [185, 146] on section "Choose your settings and click Generate to see exact costs." at bounding box center [308, 154] width 314 height 253
click at [48, 34] on body "**********" at bounding box center [238, 148] width 477 height 297
click at [212, 187] on div at bounding box center [240, 126] width 481 height 253
click at [318, 148] on section "Choose your settings and click Generate to see exact costs." at bounding box center [308, 154] width 314 height 253
drag, startPoint x: 97, startPoint y: 141, endPoint x: 91, endPoint y: 150, distance: 11.1
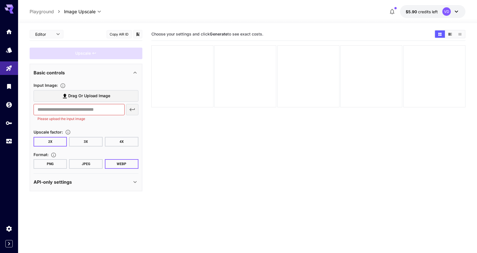
click at [97, 141] on button "3X" at bounding box center [86, 142] width 34 height 10
click at [55, 160] on button "PNG" at bounding box center [51, 164] width 34 height 10
click at [84, 164] on button "JPEG" at bounding box center [86, 164] width 34 height 10
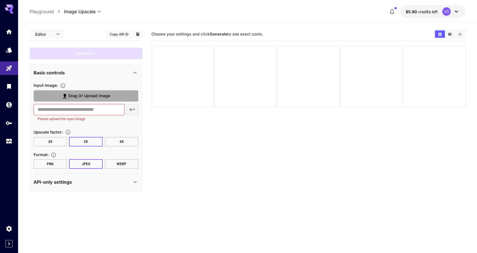
click at [75, 95] on span "Drag or upload image" at bounding box center [89, 95] width 42 height 7
click at [0, 0] on input "Drag or upload image" at bounding box center [0, 0] width 0 height 0
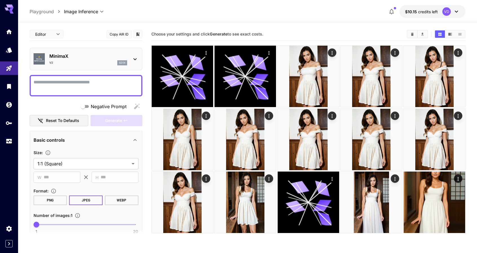
click at [62, 83] on textarea "Negative Prompt" at bounding box center [86, 86] width 105 height 14
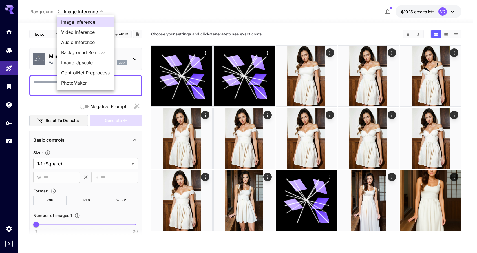
click at [80, 13] on body "**********" at bounding box center [238, 148] width 477 height 297
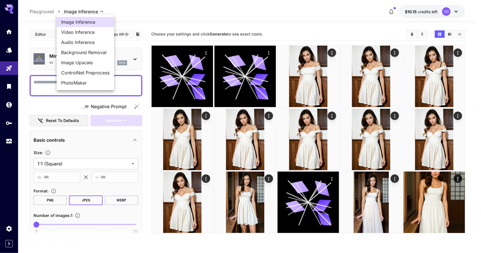
click at [78, 33] on span "Video Inference" at bounding box center [85, 32] width 48 height 7
type input "**********"
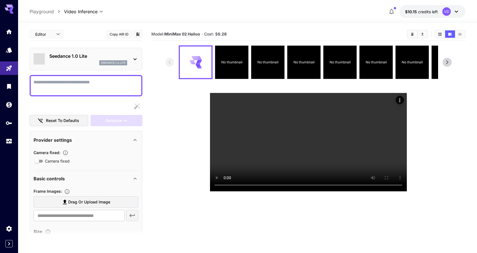
click at [81, 60] on div "Seedance 1.0 Lite seedance_1_0_lite" at bounding box center [88, 59] width 78 height 13
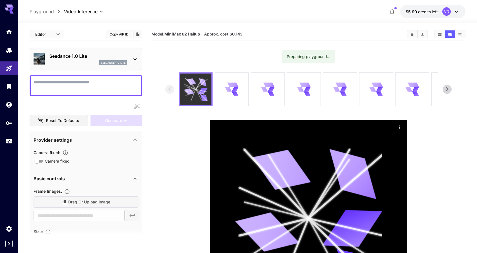
click at [226, 97] on div at bounding box center [231, 89] width 33 height 33
click at [235, 90] on icon at bounding box center [234, 89] width 7 height 8
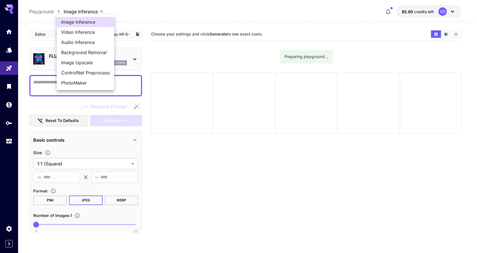
click at [81, 11] on body "**********" at bounding box center [238, 148] width 477 height 297
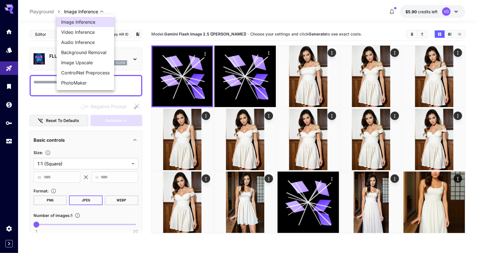
click at [83, 59] on span "Image Upscale" at bounding box center [85, 62] width 48 height 7
type input "**********"
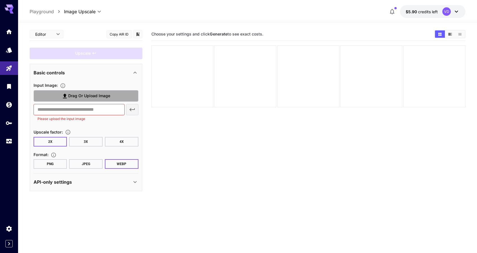
click at [93, 93] on span "Drag or upload image" at bounding box center [89, 95] width 42 height 7
click at [0, 0] on input "Drag or upload image" at bounding box center [0, 0] width 0 height 0
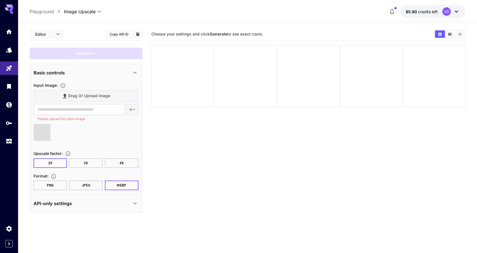
type input "**********"
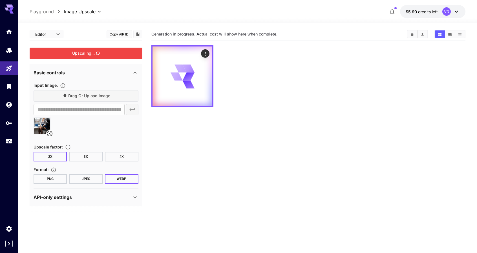
click at [87, 52] on div "Upscaling..." at bounding box center [86, 54] width 113 height 12
